Goal: Find contact information: Find contact information

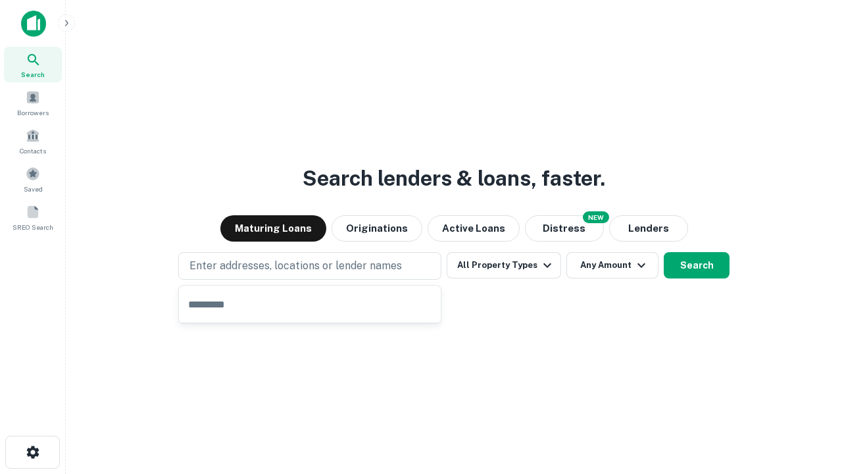
type input "**********"
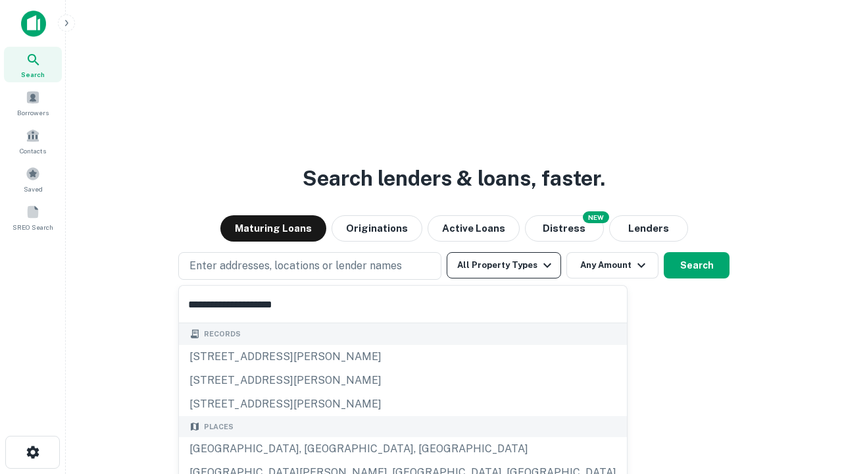
click at [315, 449] on div "[GEOGRAPHIC_DATA], [GEOGRAPHIC_DATA], [GEOGRAPHIC_DATA]" at bounding box center [403, 449] width 448 height 24
click at [504, 265] on button "All Property Types" at bounding box center [504, 265] width 115 height 26
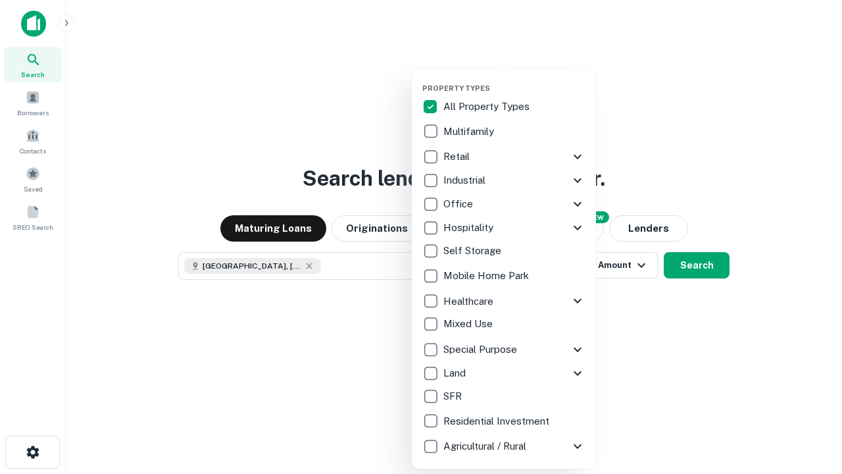
click at [515, 80] on button "button" at bounding box center [515, 80] width 184 height 1
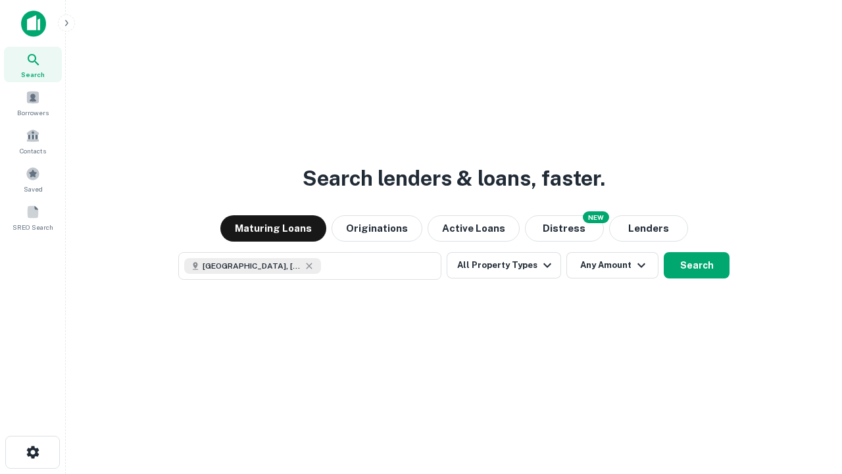
scroll to position [21, 0]
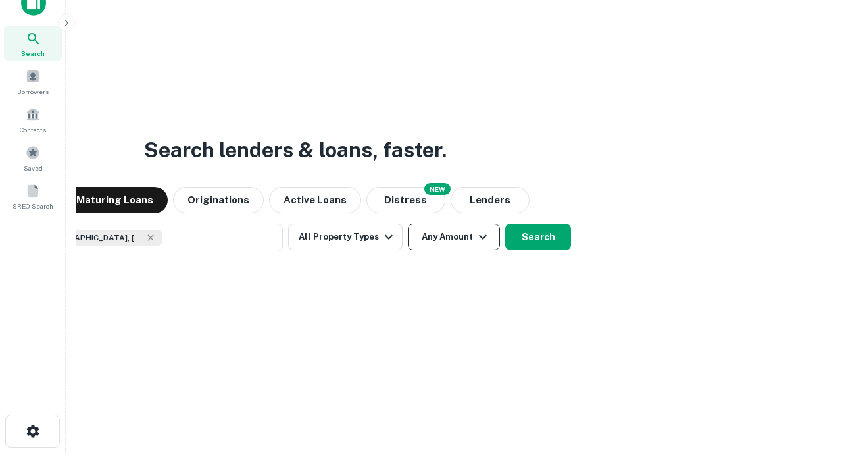
click at [408, 224] on button "Any Amount" at bounding box center [454, 237] width 92 height 26
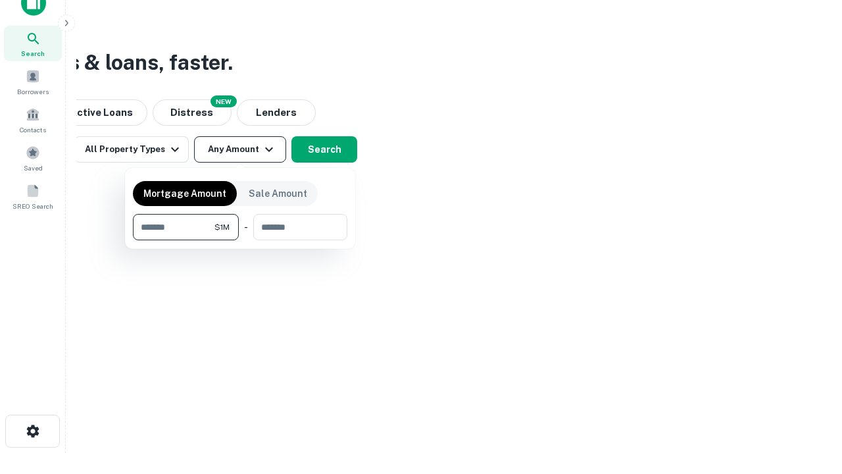
type input "*******"
click at [240, 240] on button "button" at bounding box center [240, 240] width 215 height 1
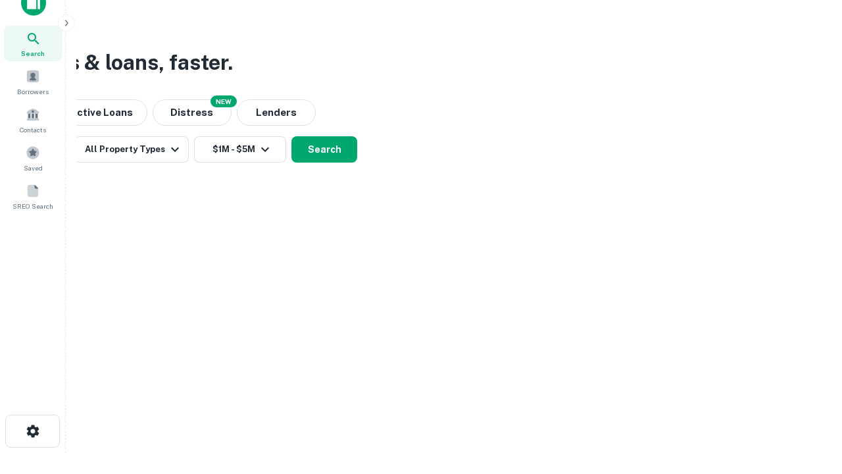
scroll to position [21, 0]
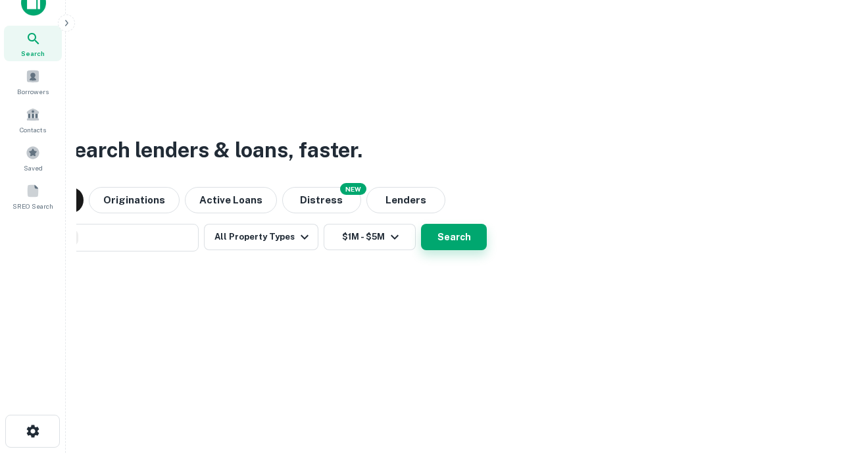
click at [421, 224] on button "Search" at bounding box center [454, 237] width 66 height 26
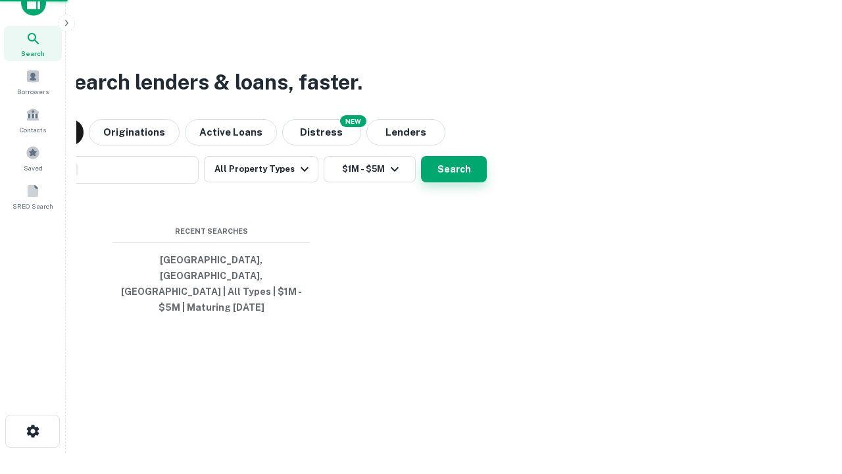
scroll to position [43, 373]
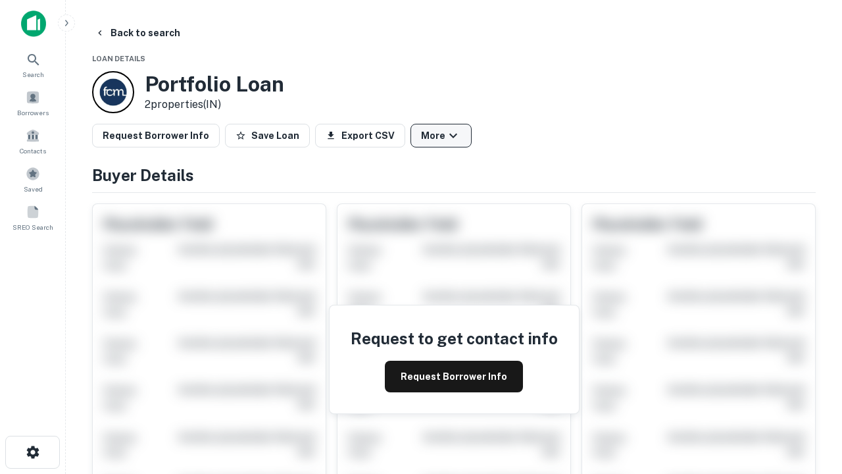
click at [441, 136] on button "More" at bounding box center [441, 136] width 61 height 24
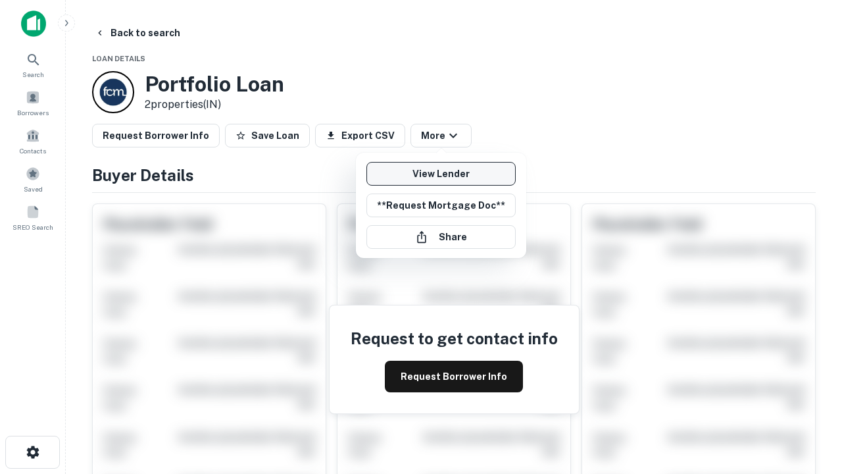
click at [441, 174] on link "View Lender" at bounding box center [441, 174] width 149 height 24
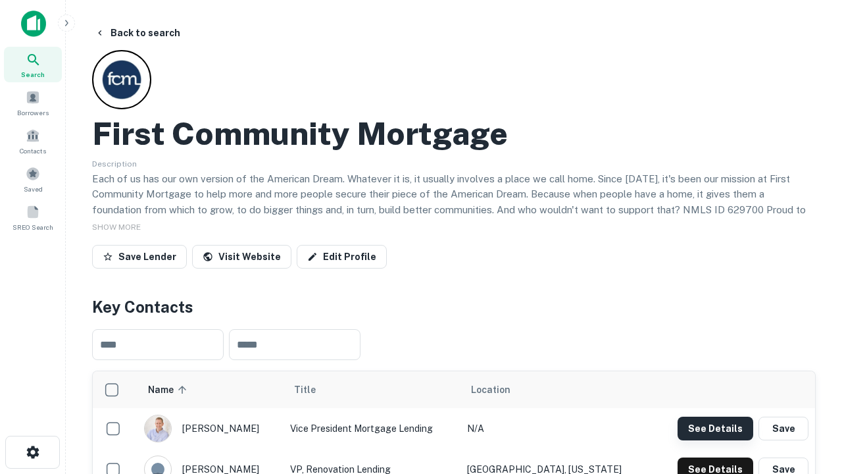
click at [715, 428] on button "See Details" at bounding box center [716, 429] width 76 height 24
click at [32, 452] on icon "button" at bounding box center [33, 452] width 16 height 16
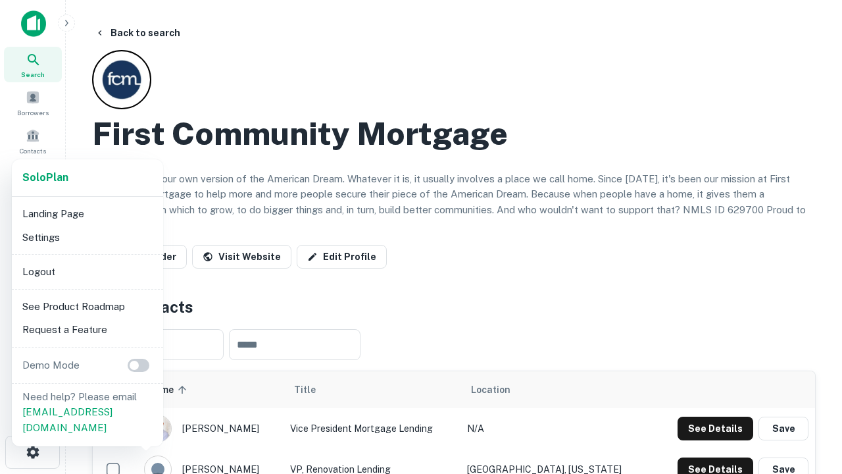
click at [87, 271] on li "Logout" at bounding box center [87, 272] width 141 height 24
